Goal: Understand process/instructions: Learn how to perform a task or action

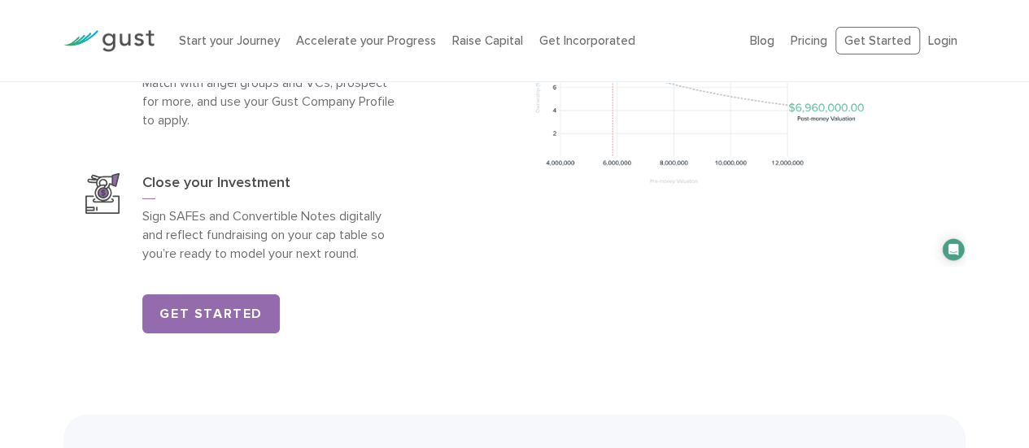
scroll to position [2684, 0]
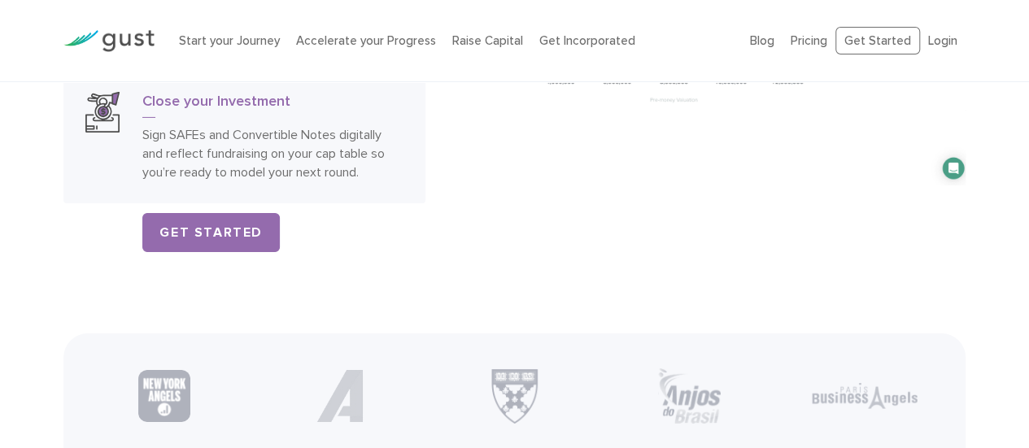
click at [170, 97] on h3 "Close your Investment" at bounding box center [272, 105] width 260 height 26
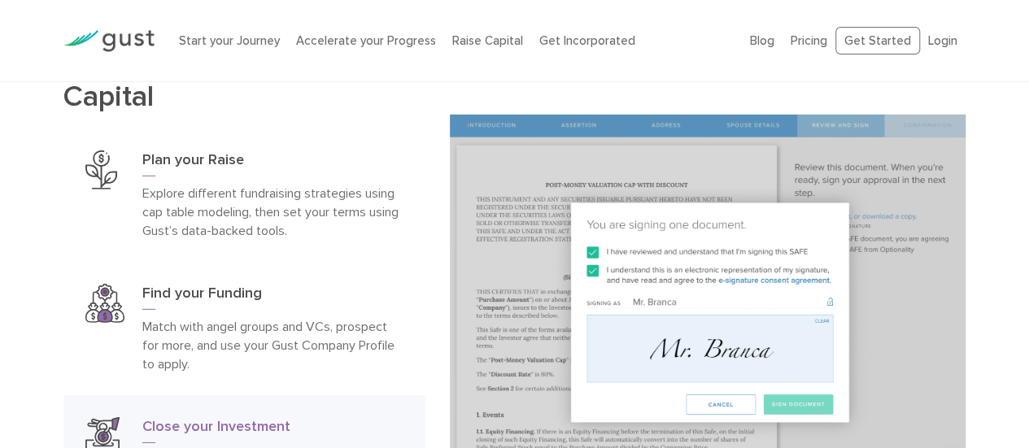
scroll to position [2440, 0]
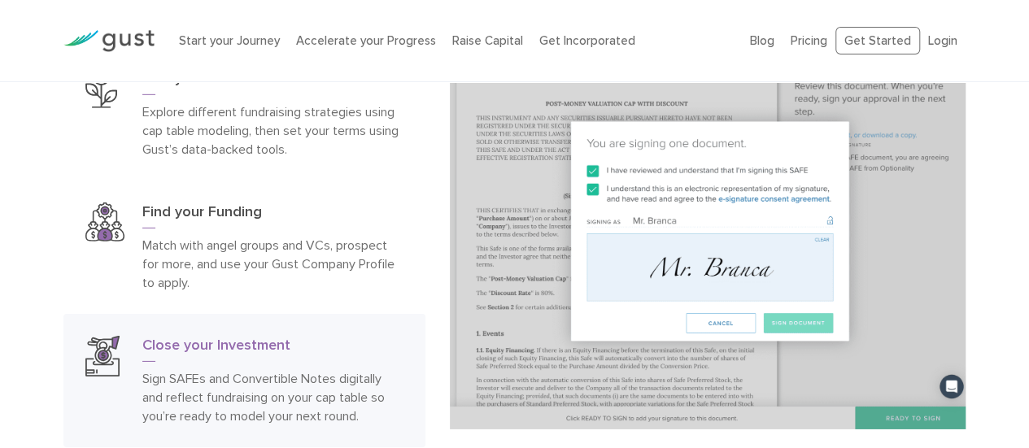
click at [570, 342] on img at bounding box center [708, 231] width 516 height 396
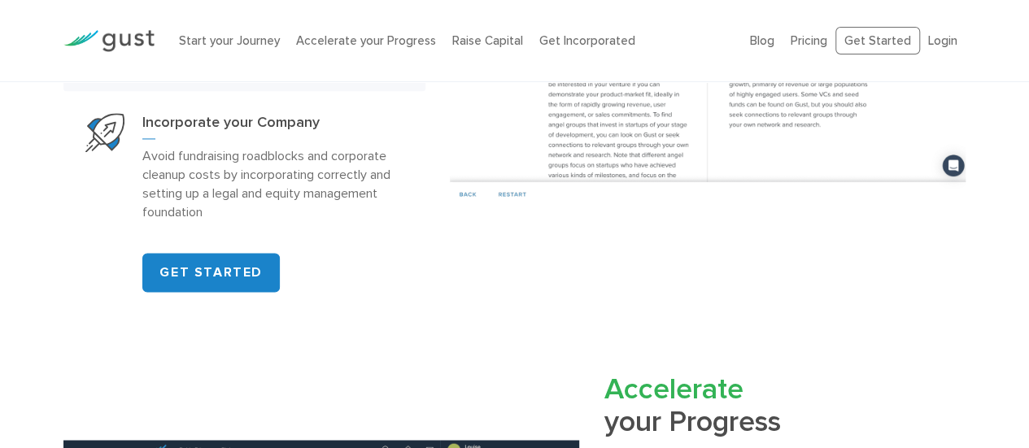
scroll to position [1220, 0]
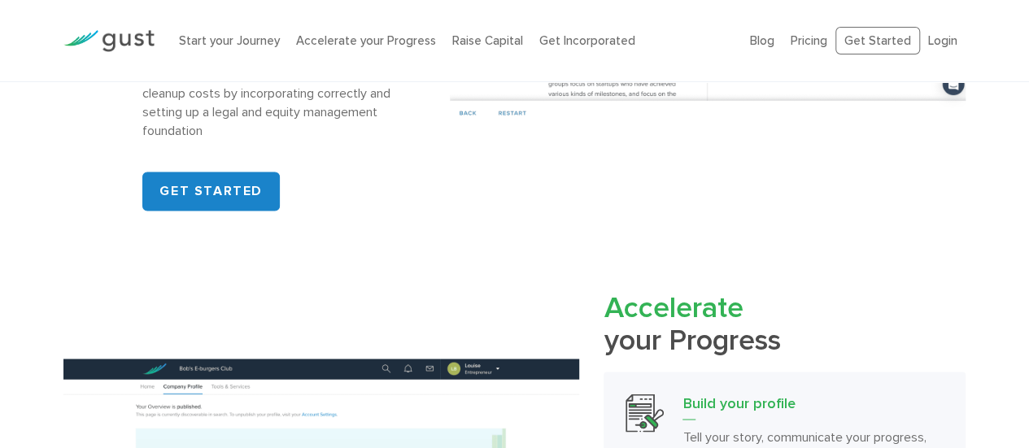
click at [122, 41] on img at bounding box center [108, 41] width 91 height 22
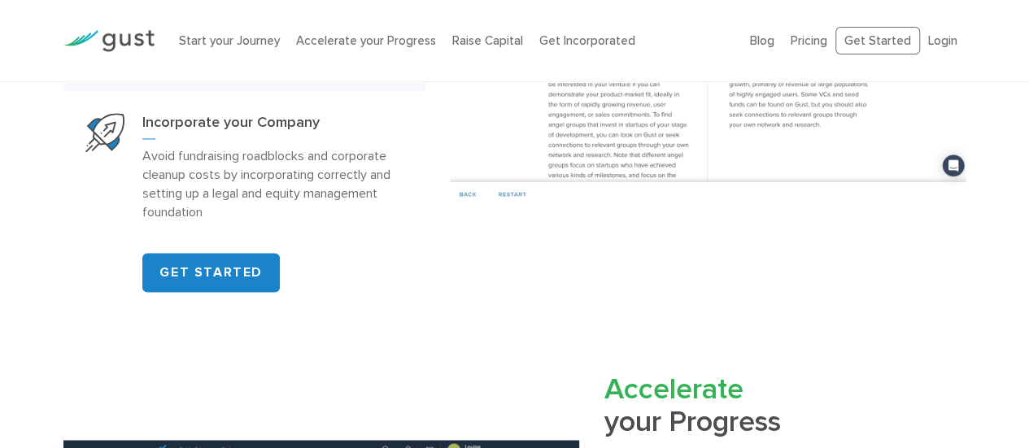
scroll to position [1301, 0]
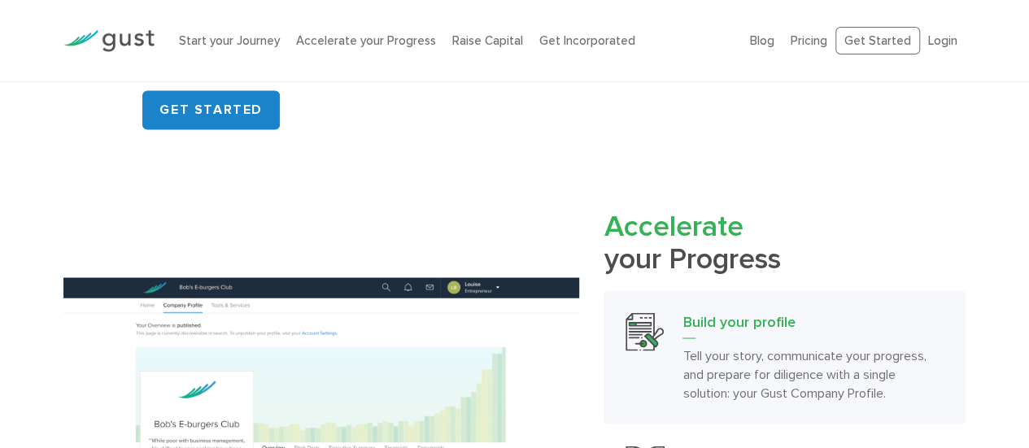
click at [79, 18] on div at bounding box center [108, 40] width 115 height 55
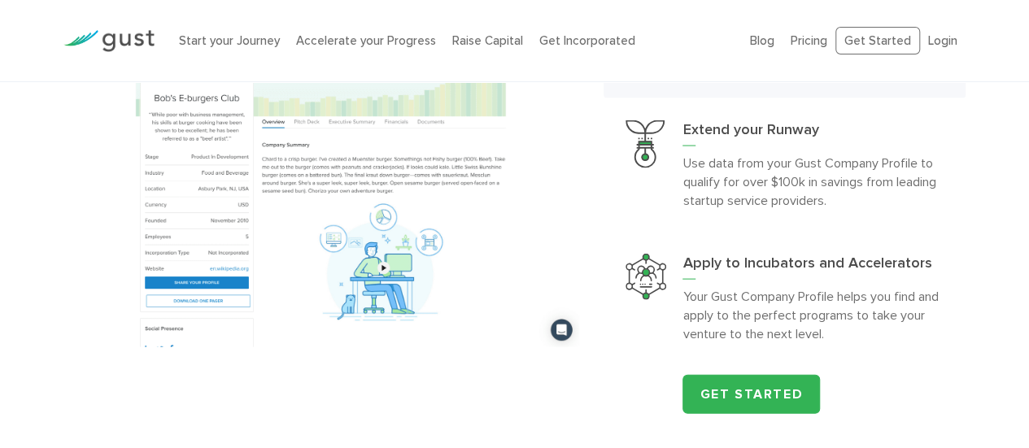
scroll to position [1708, 0]
